Goal: Use online tool/utility: Utilize a website feature to perform a specific function

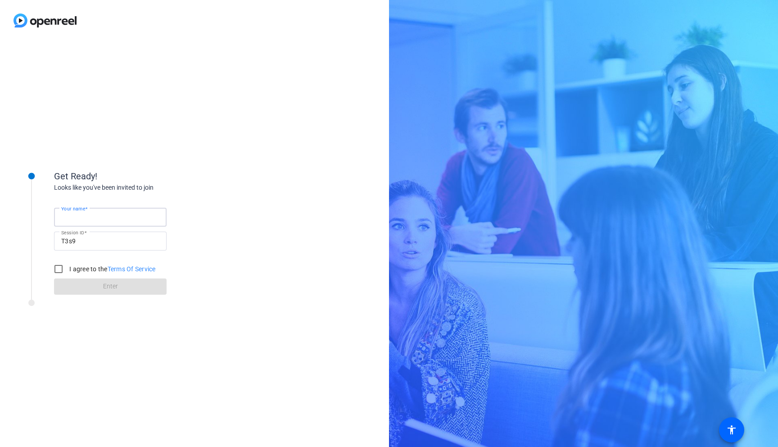
click at [129, 214] on input "Your name" at bounding box center [110, 217] width 98 height 11
type input "[PERSON_NAME]"
click at [59, 267] on input "I agree to the Terms Of Service" at bounding box center [59, 269] width 18 height 18
checkbox input "true"
click at [91, 284] on span at bounding box center [110, 287] width 113 height 22
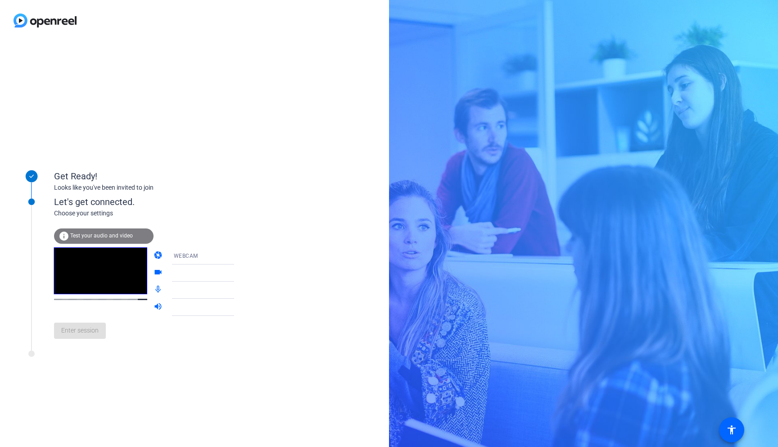
click at [88, 340] on div "Enter session" at bounding box center [153, 331] width 199 height 30
click at [104, 236] on span "Test your audio and video" at bounding box center [101, 235] width 63 height 6
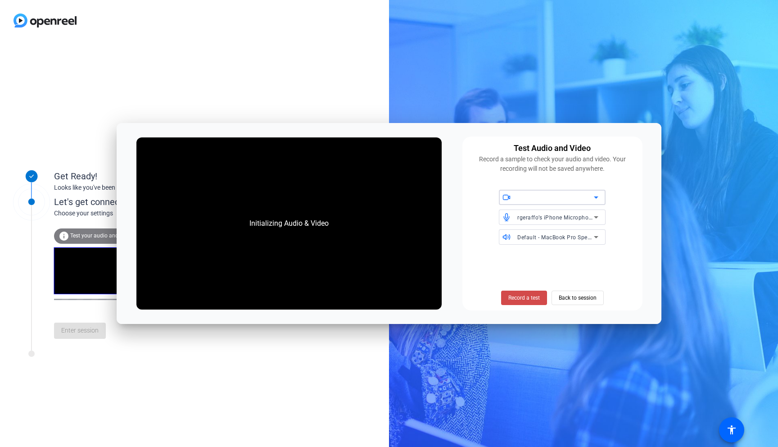
click at [527, 292] on span at bounding box center [524, 298] width 46 height 22
click at [530, 297] on span "Stop Testing (6s)" at bounding box center [523, 298] width 41 height 8
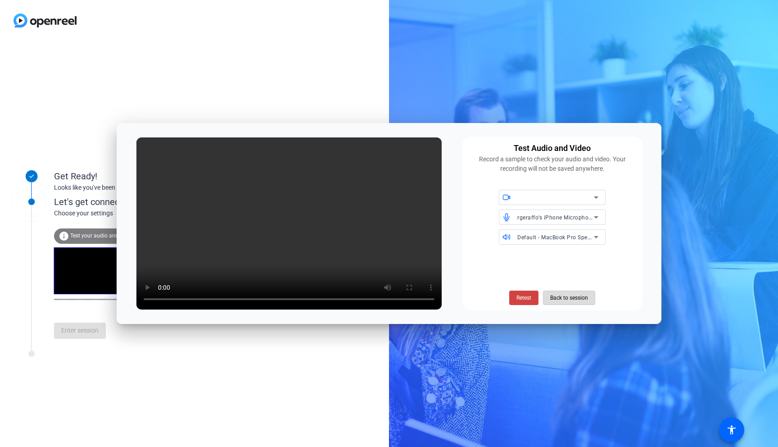
click at [583, 298] on span "Back to session" at bounding box center [569, 297] width 38 height 17
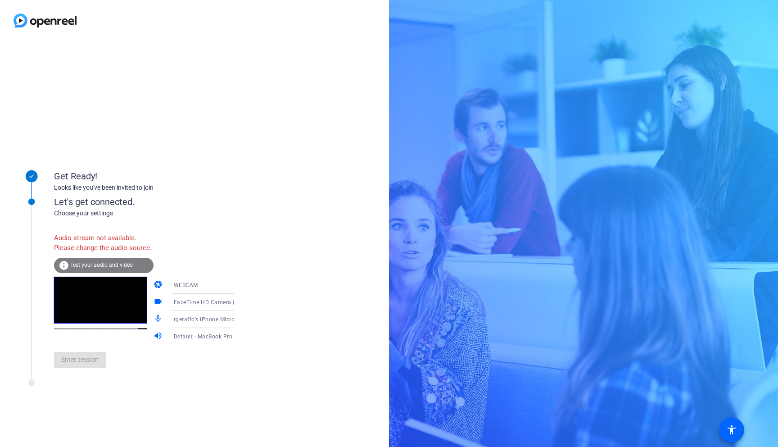
click at [18, 16] on img at bounding box center [45, 20] width 90 height 41
click at [118, 268] on span "Test your audio and video" at bounding box center [101, 265] width 63 height 6
